Goal: Use online tool/utility: Utilize a website feature to perform a specific function

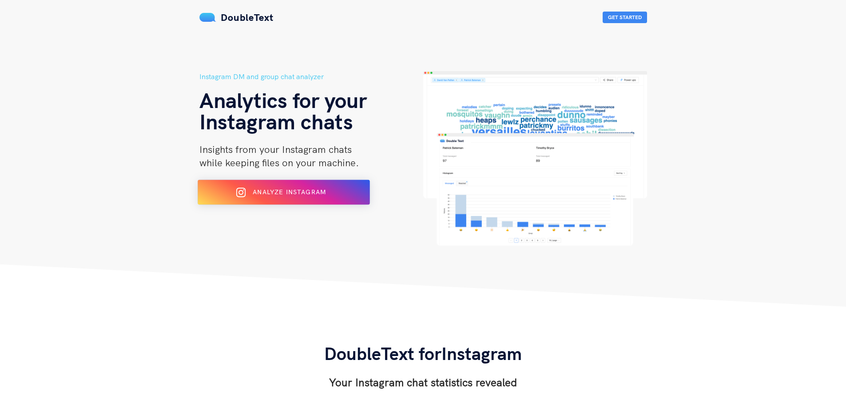
click at [335, 184] on button "Analyze Instagram" at bounding box center [284, 192] width 172 height 25
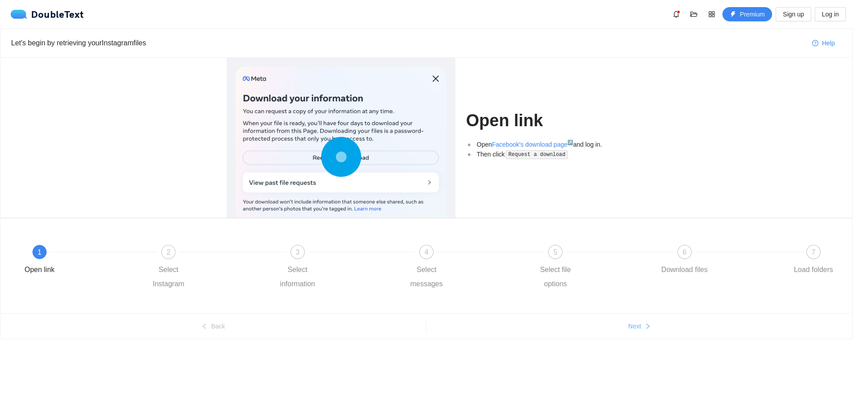
click at [643, 322] on button "Next" at bounding box center [639, 326] width 426 height 14
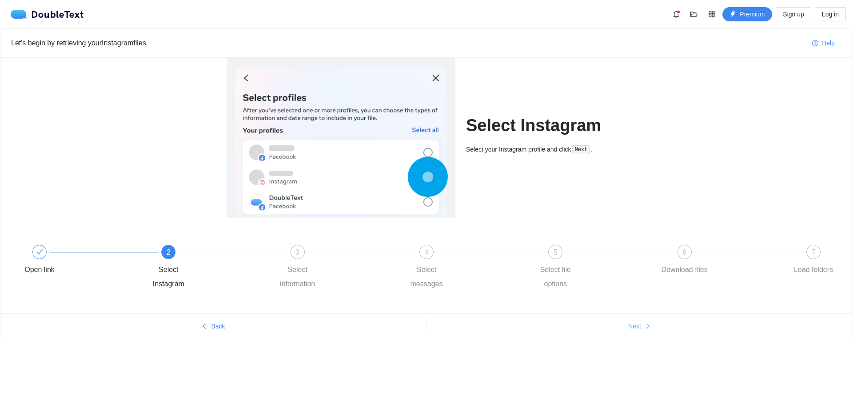
click at [642, 327] on button "Next" at bounding box center [639, 326] width 426 height 14
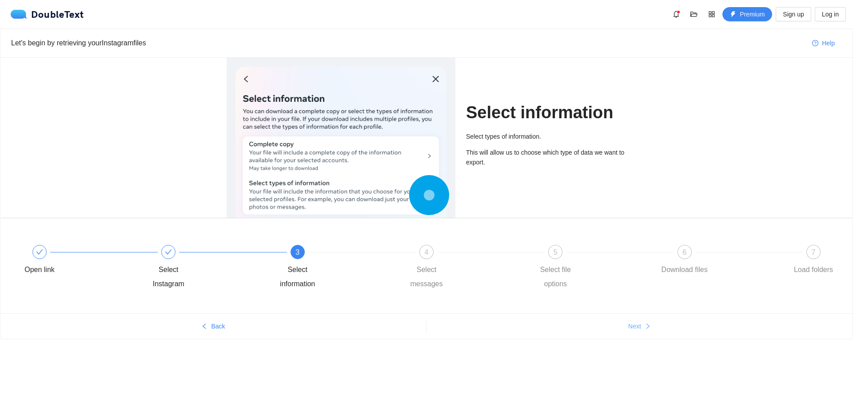
click at [642, 327] on button "Next" at bounding box center [639, 326] width 426 height 14
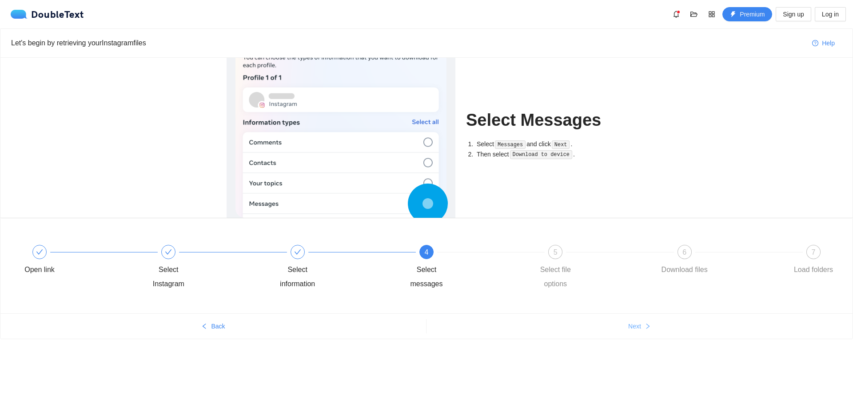
click at [642, 327] on button "Next" at bounding box center [639, 326] width 426 height 14
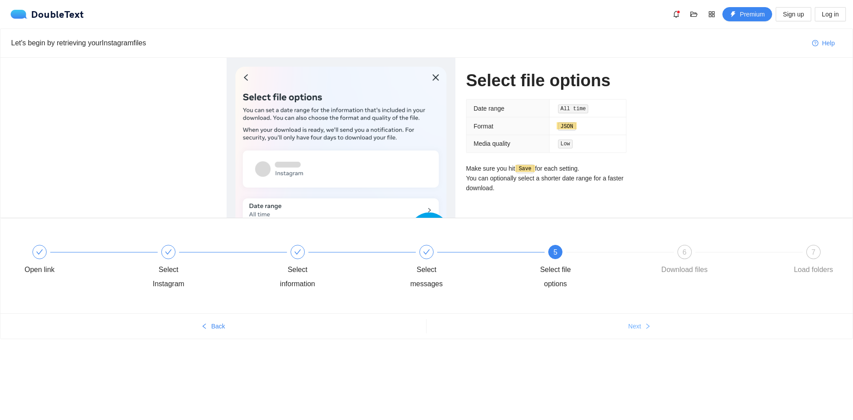
click at [642, 327] on button "Next" at bounding box center [639, 326] width 426 height 14
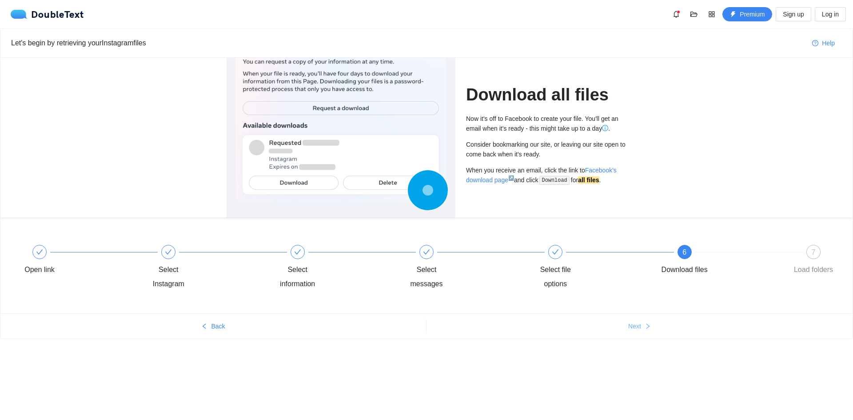
click at [641, 327] on button "Next" at bounding box center [639, 326] width 426 height 14
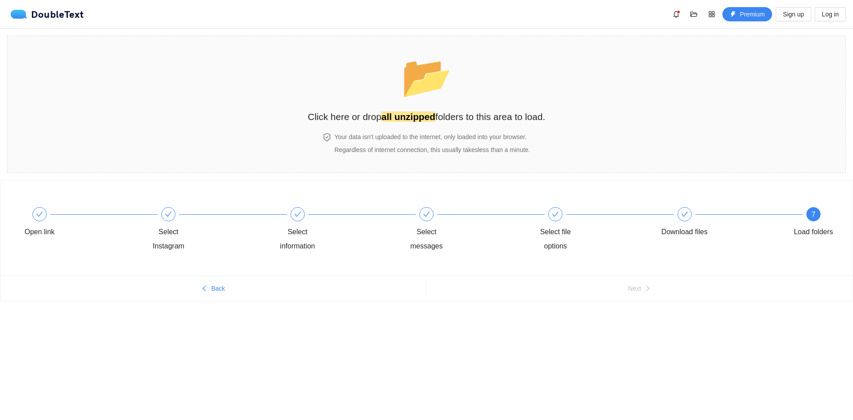
click at [611, 174] on div "📂 Click here or drop all unzipped folders to this area to load. Your data isn't…" at bounding box center [426, 103] width 853 height 151
click at [409, 117] on strong "all unzipped" at bounding box center [408, 116] width 54 height 10
